Goal: Information Seeking & Learning: Learn about a topic

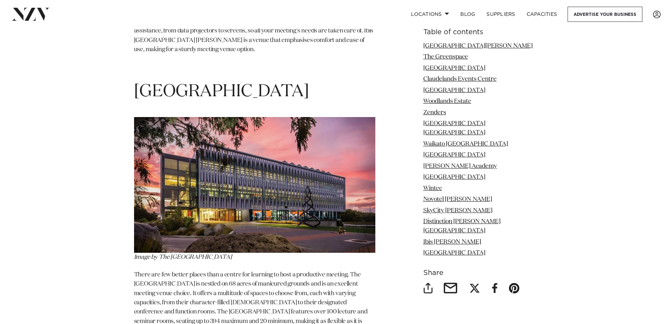
scroll to position [6881, 0]
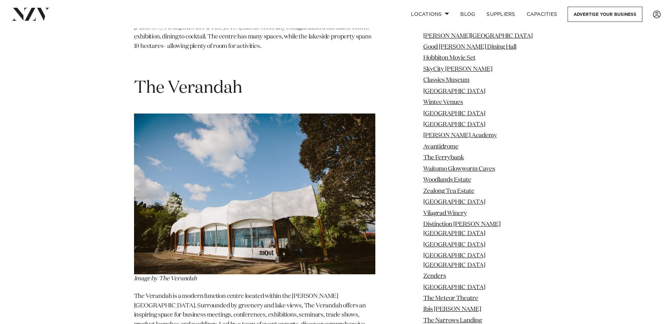
scroll to position [9881, 0]
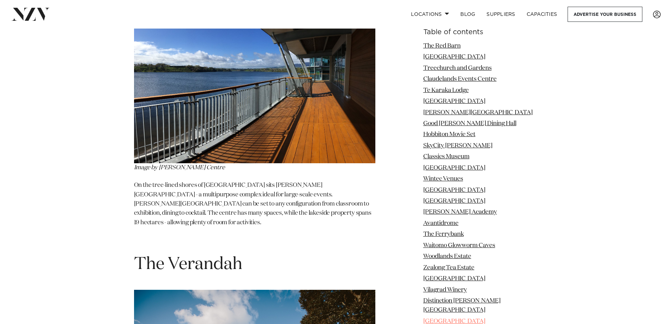
click at [452, 319] on link "[GEOGRAPHIC_DATA]" at bounding box center [454, 322] width 62 height 6
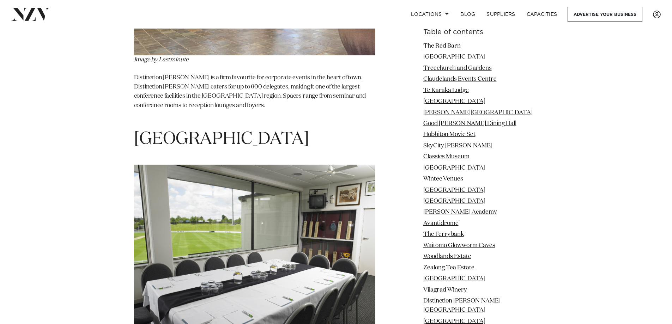
scroll to position [7449, 0]
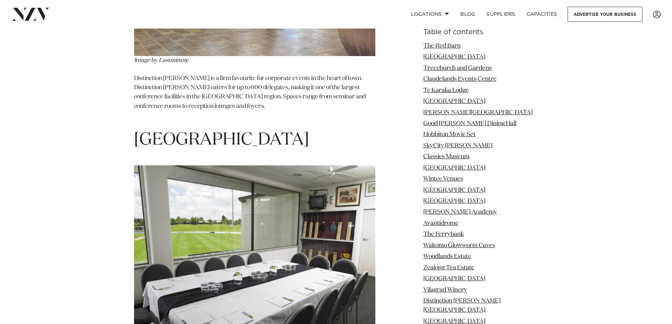
click at [297, 239] on img at bounding box center [254, 256] width 241 height 181
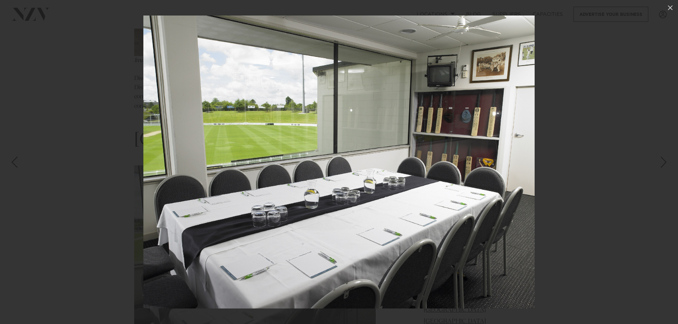
click at [421, 260] on img at bounding box center [338, 162] width 391 height 293
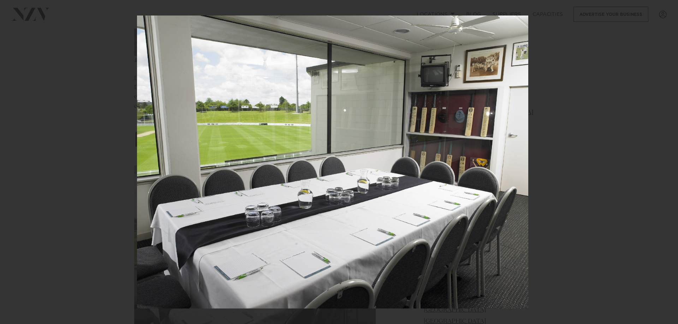
drag, startPoint x: 486, startPoint y: 131, endPoint x: 480, endPoint y: 133, distance: 6.6
click at [480, 133] on img at bounding box center [332, 162] width 391 height 293
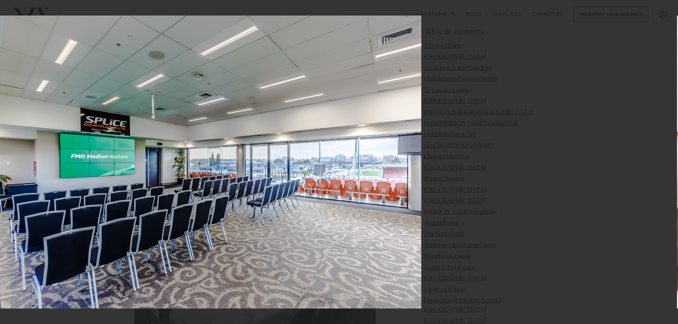
drag, startPoint x: 429, startPoint y: 157, endPoint x: 140, endPoint y: 159, distance: 289.0
click at [140, 159] on img at bounding box center [201, 162] width 440 height 293
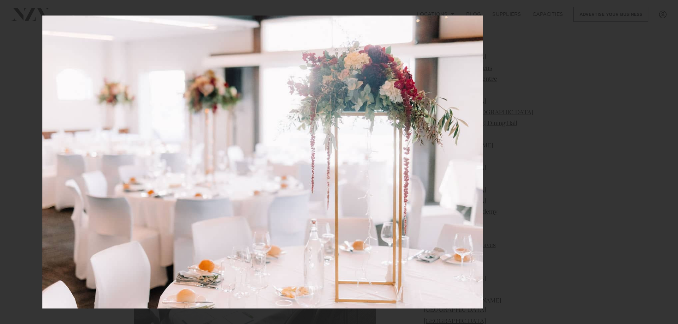
drag, startPoint x: 477, startPoint y: 205, endPoint x: 33, endPoint y: 185, distance: 444.0
click at [42, 186] on img at bounding box center [262, 162] width 440 height 293
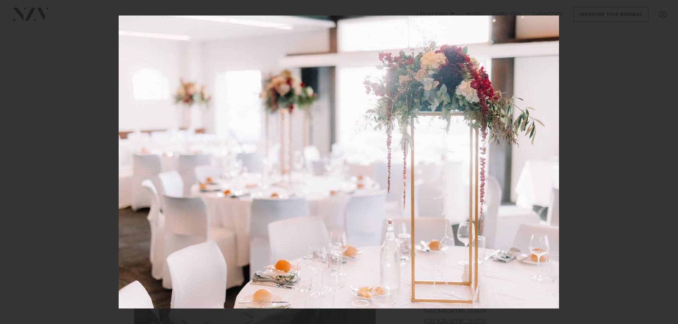
drag, startPoint x: 391, startPoint y: 232, endPoint x: 52, endPoint y: 200, distance: 339.9
click at [119, 201] on img at bounding box center [339, 162] width 440 height 293
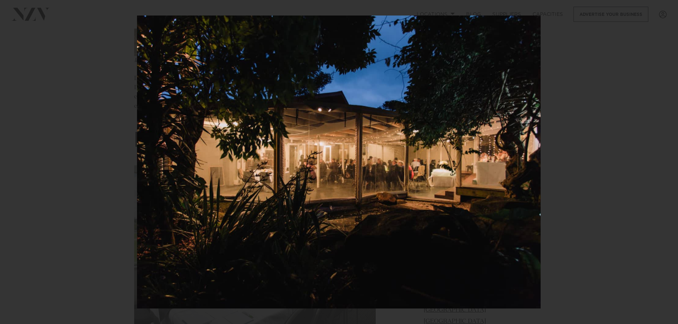
click at [468, 181] on img at bounding box center [338, 162] width 403 height 293
click at [668, 7] on icon at bounding box center [670, 8] width 8 height 8
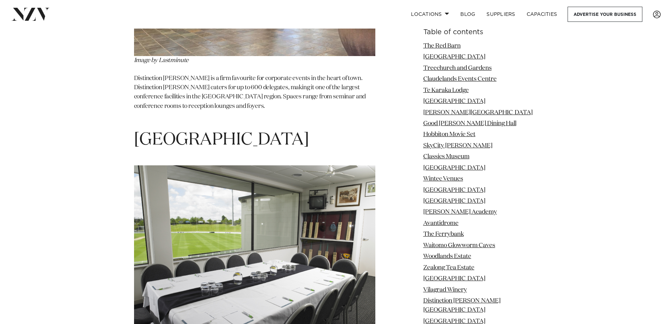
click at [185, 132] on span "[GEOGRAPHIC_DATA]" at bounding box center [221, 140] width 175 height 17
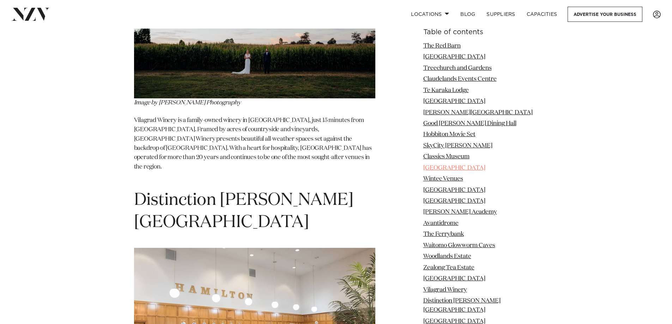
click at [461, 166] on link "[GEOGRAPHIC_DATA]" at bounding box center [454, 168] width 62 height 6
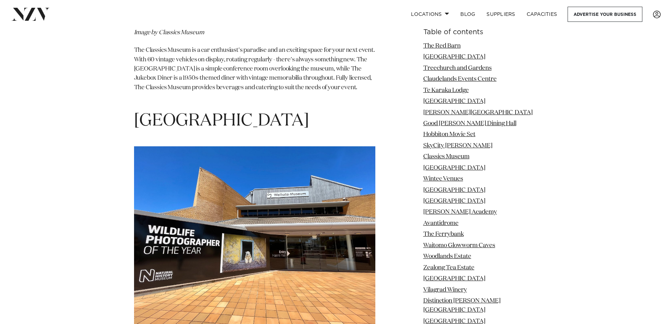
scroll to position [4014, 0]
